Goal: Find contact information: Find contact information

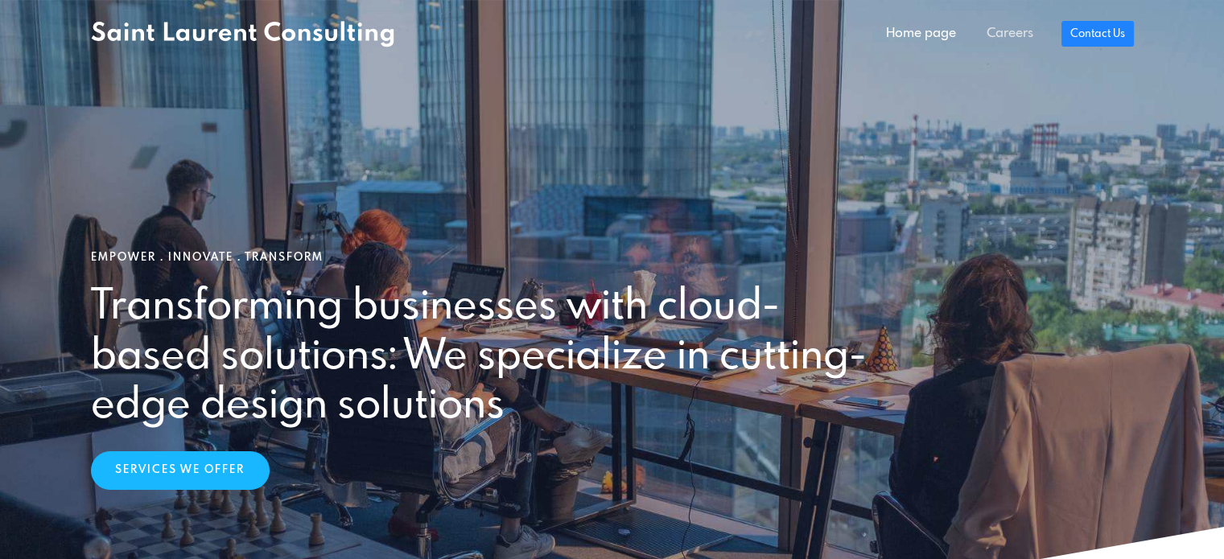
click at [1033, 39] on link "Careers" at bounding box center [1010, 34] width 77 height 32
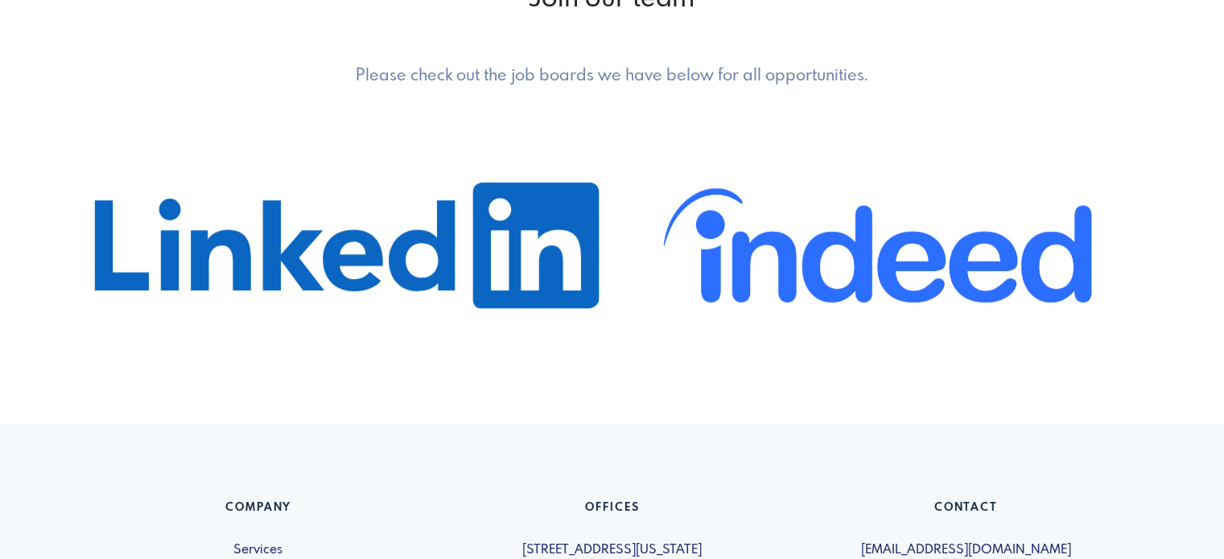
scroll to position [1208, 0]
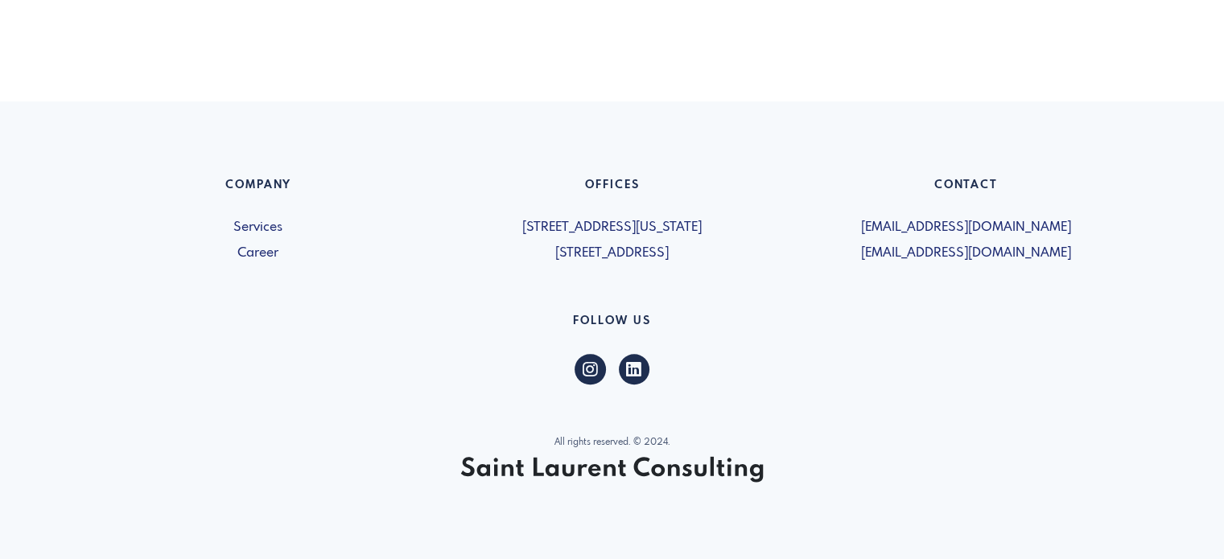
drag, startPoint x: 770, startPoint y: 254, endPoint x: 440, endPoint y: 252, distance: 329.2
click at [440, 252] on div "Offices 5019-1460 Broadway New York, NY 10036, USA 600 - 15 Allstate Parkway Ma…" at bounding box center [612, 221] width 354 height 85
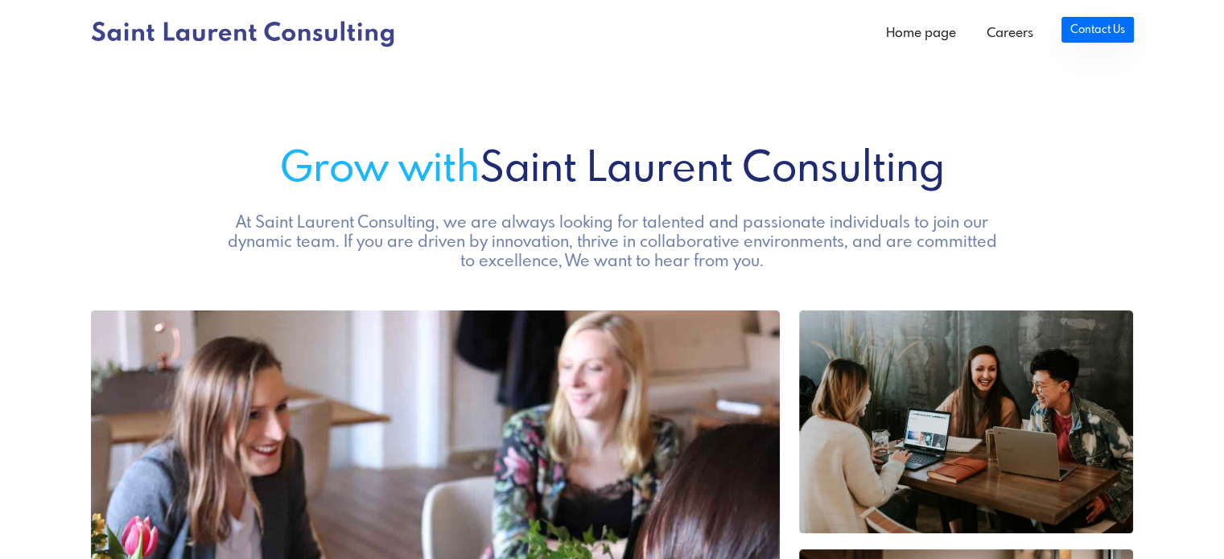
click at [1110, 20] on link "Contact Us" at bounding box center [1098, 30] width 72 height 26
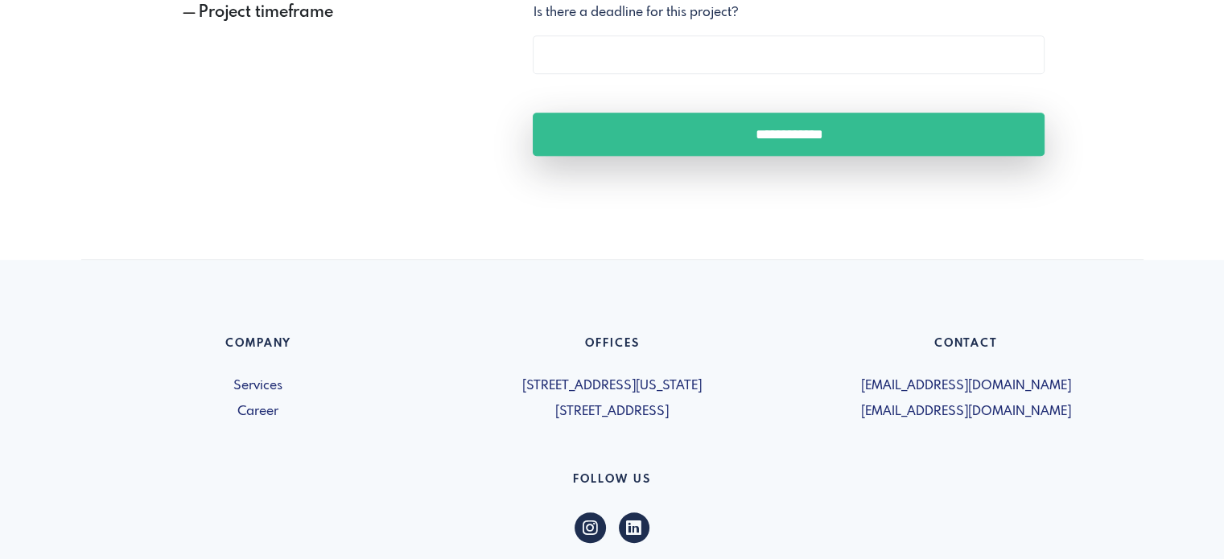
scroll to position [1338, 0]
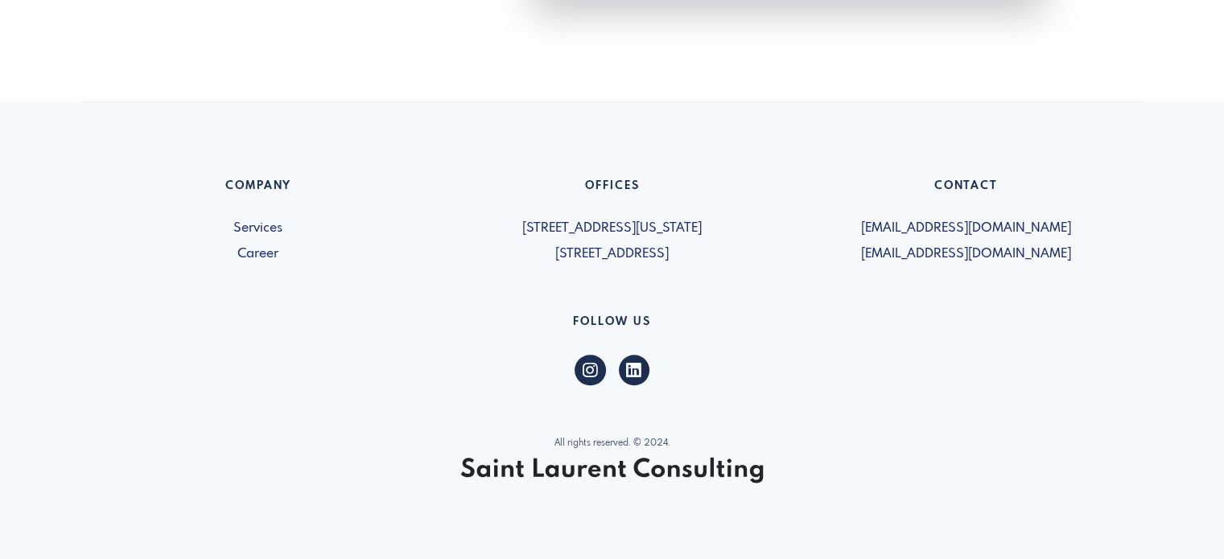
drag, startPoint x: 1054, startPoint y: 250, endPoint x: 853, endPoint y: 249, distance: 201.2
click at [853, 249] on span "[EMAIL_ADDRESS][DOMAIN_NAME]" at bounding box center [966, 254] width 335 height 19
drag, startPoint x: 686, startPoint y: 241, endPoint x: 894, endPoint y: 597, distance: 413.0
click at [703, 262] on div "Offices 5019-1460 Broadway New York, NY 10036, USA 600 - 15 Allstate Parkway Ma…" at bounding box center [612, 221] width 354 height 85
drag, startPoint x: 894, startPoint y: 597, endPoint x: 1236, endPoint y: 597, distance: 341.3
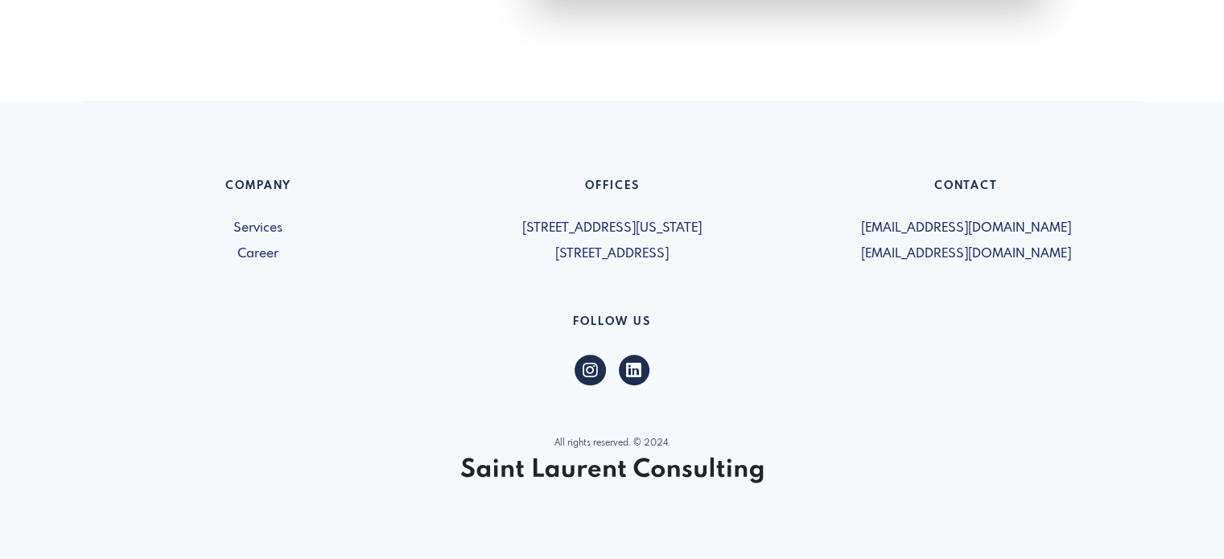
drag, startPoint x: 1104, startPoint y: 257, endPoint x: 857, endPoint y: 258, distance: 246.3
click at [857, 258] on span "[EMAIL_ADDRESS][DOMAIN_NAME]" at bounding box center [966, 254] width 335 height 19
copy span "[EMAIL_ADDRESS][DOMAIN_NAME]"
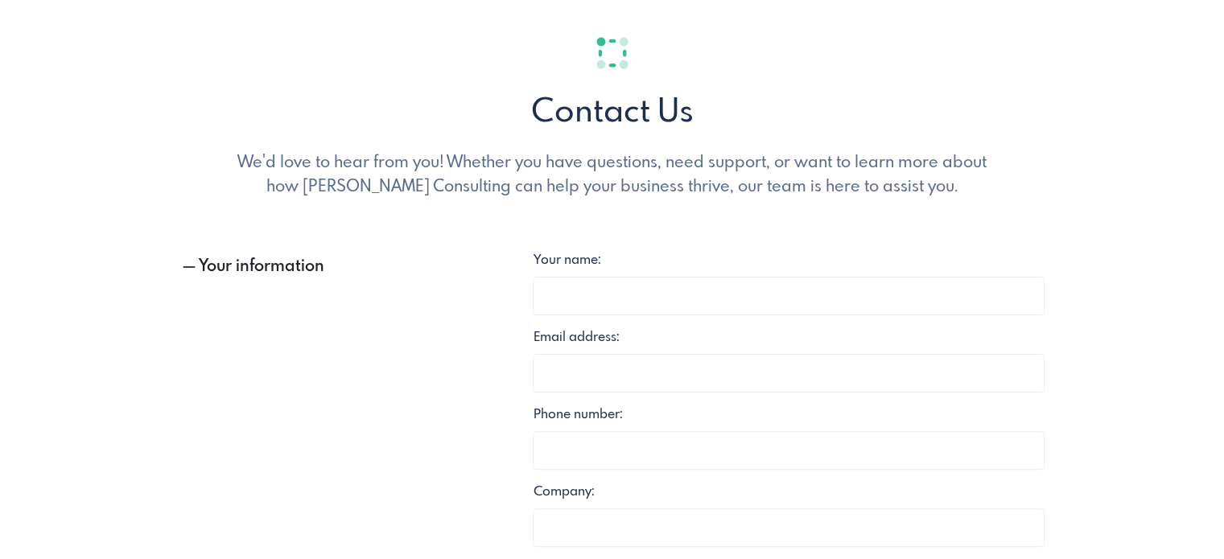
scroll to position [0, 0]
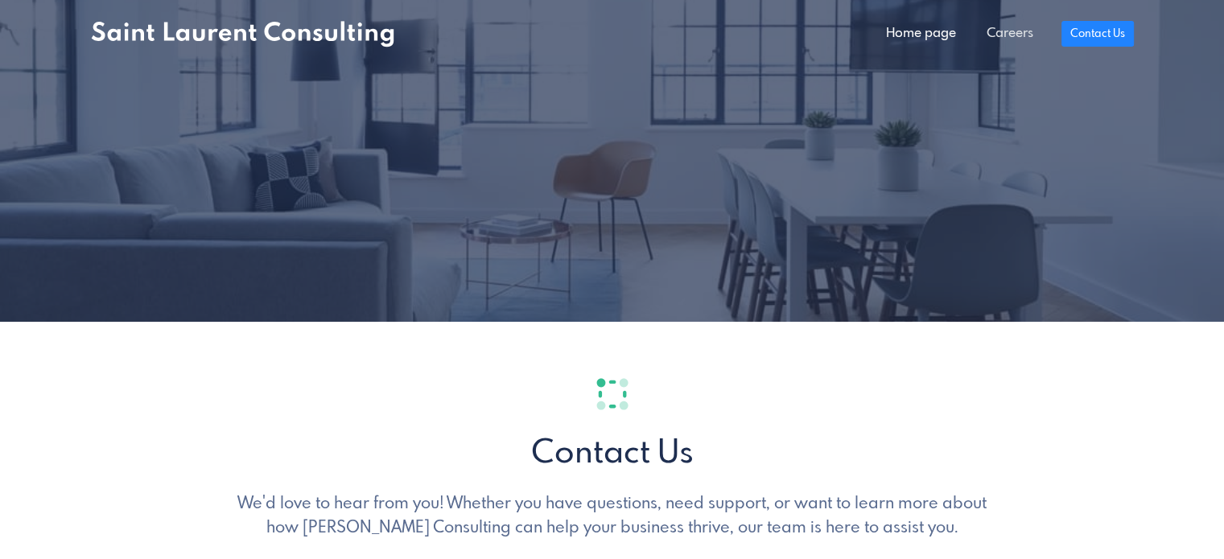
click at [1017, 22] on link "Careers" at bounding box center [1010, 34] width 77 height 32
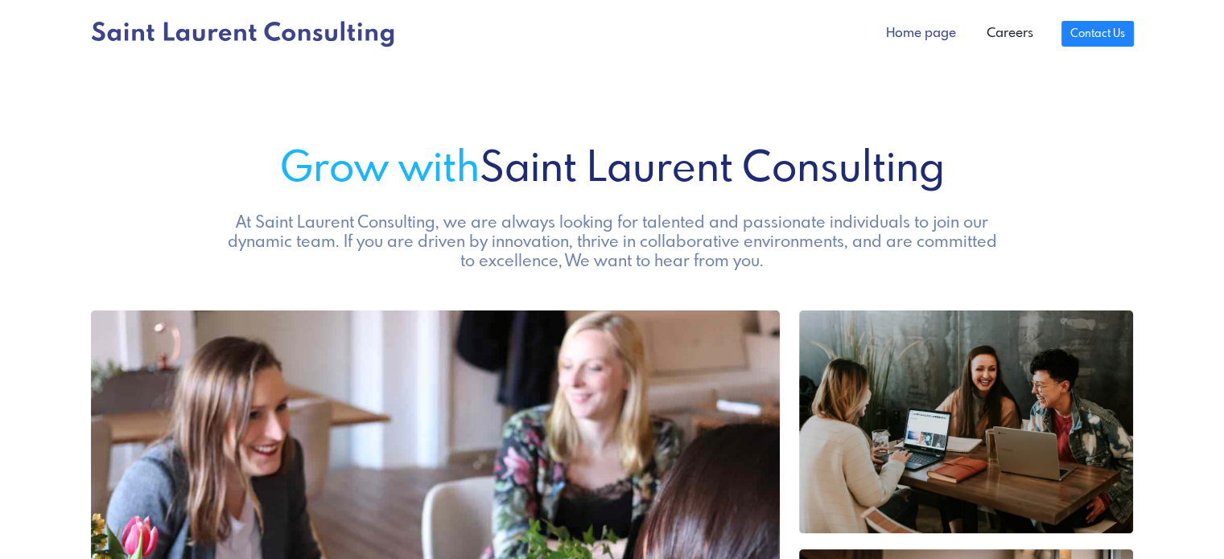
click at [938, 35] on link "Home page" at bounding box center [921, 34] width 101 height 32
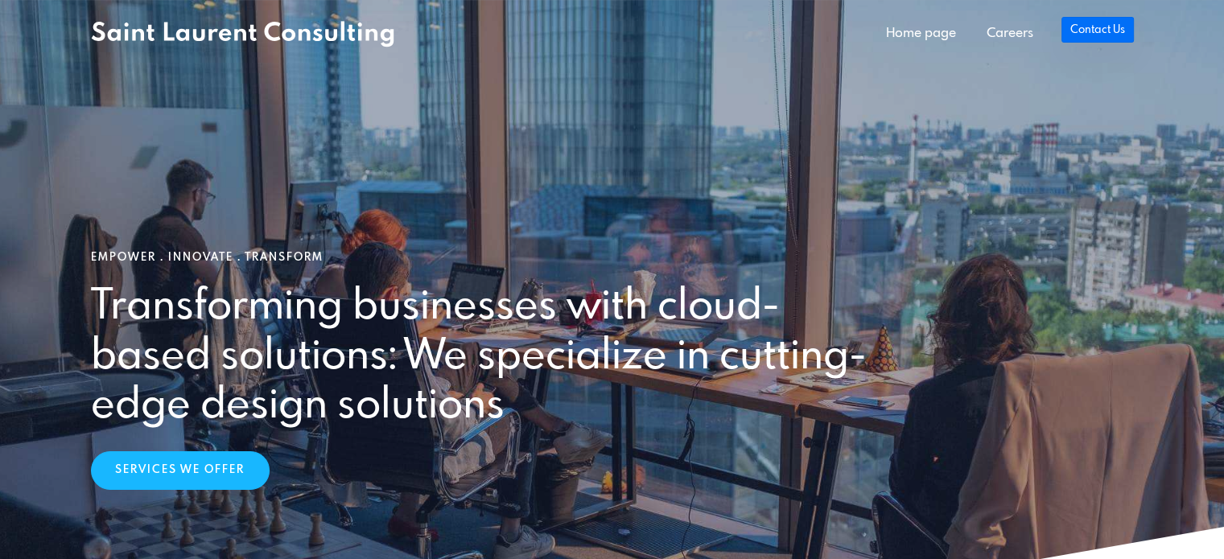
click at [1104, 23] on link "Contact Us" at bounding box center [1098, 30] width 72 height 26
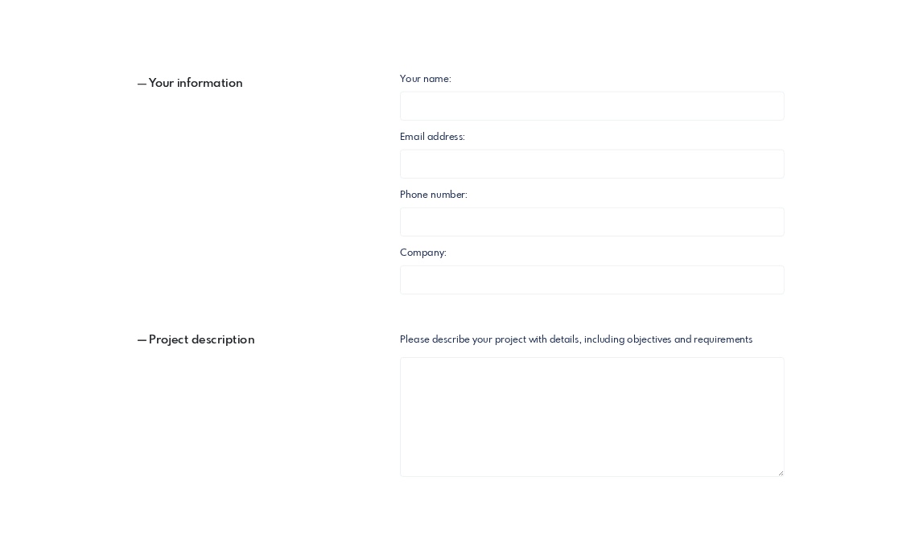
scroll to position [885, 0]
